Goal: Information Seeking & Learning: Learn about a topic

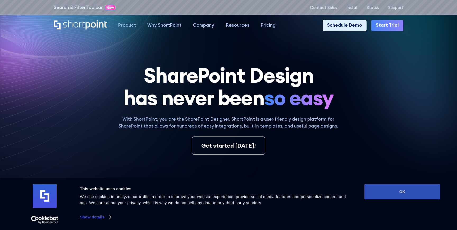
click at [369, 188] on button "OK" at bounding box center [402, 191] width 76 height 15
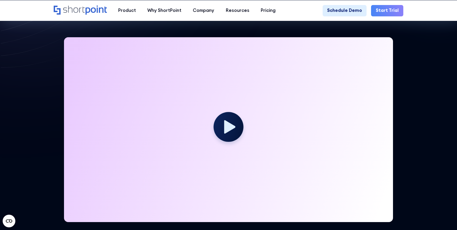
scroll to position [149, 0]
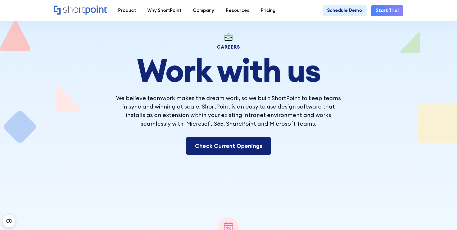
click at [254, 152] on link "Check Current Openings" at bounding box center [229, 146] width 86 height 18
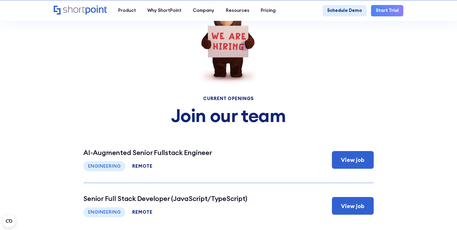
scroll to position [2330, 0]
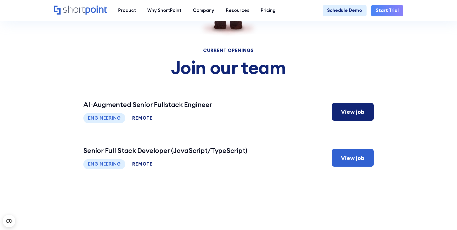
click at [185, 104] on h3 "AI-Augmented Senior Fullstack Engineer" at bounding box center [147, 105] width 129 height 8
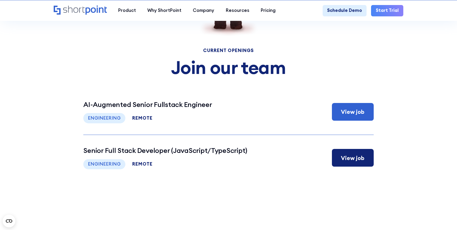
click at [191, 152] on h3 "Senior Full Stack Developer (JavaScript/TypeScript)" at bounding box center [165, 151] width 164 height 8
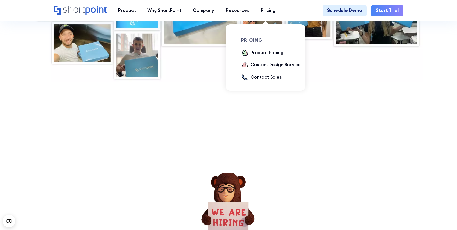
scroll to position [2037, 0]
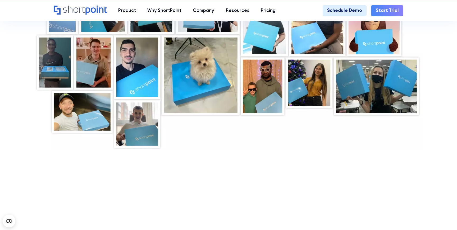
click at [149, 130] on div at bounding box center [228, 52] width 389 height 195
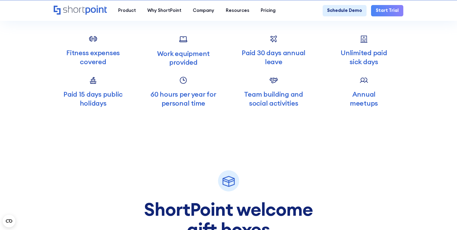
scroll to position [1685, 0]
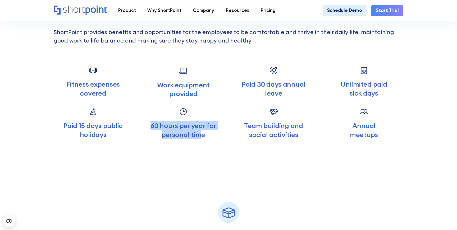
drag, startPoint x: 151, startPoint y: 127, endPoint x: 201, endPoint y: 134, distance: 50.8
click at [201, 134] on p "60 hours per year for personal time" at bounding box center [183, 130] width 79 height 18
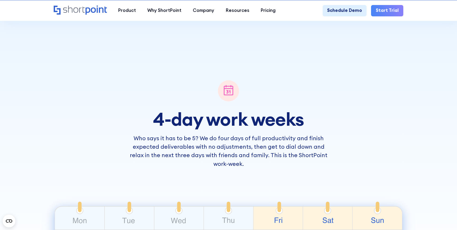
scroll to position [236, 0]
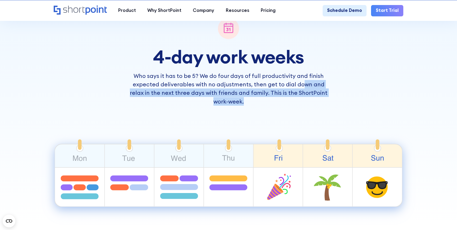
drag, startPoint x: 302, startPoint y: 85, endPoint x: 292, endPoint y: 97, distance: 15.6
click at [292, 97] on p "Who says it has to be 5? We do four days of full productivity and finish expect…" at bounding box center [229, 89] width 200 height 34
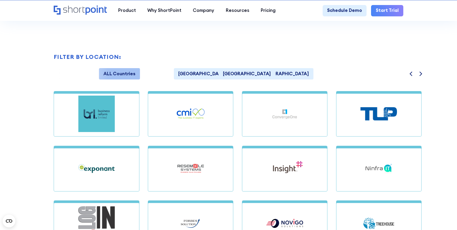
scroll to position [484, 0]
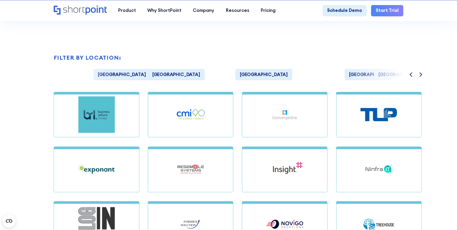
click at [416, 76] on link "Northern Ireland" at bounding box center [444, 74] width 57 height 11
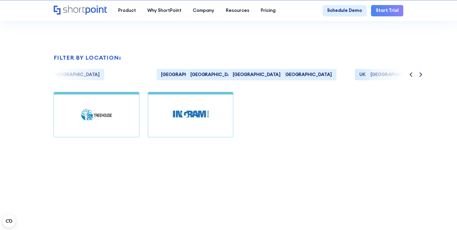
click at [366, 75] on link "UK" at bounding box center [362, 74] width 15 height 11
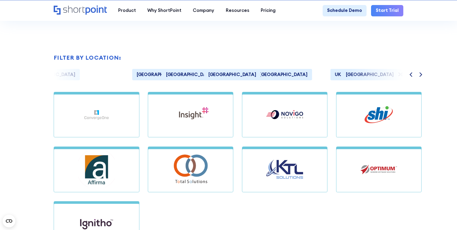
scroll to position [516, 0]
